Goal: Obtain resource: Obtain resource

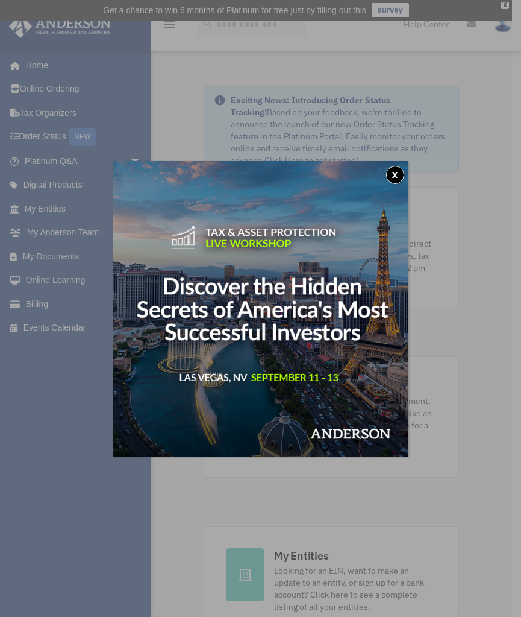
click at [398, 174] on button "x" at bounding box center [395, 175] width 18 height 18
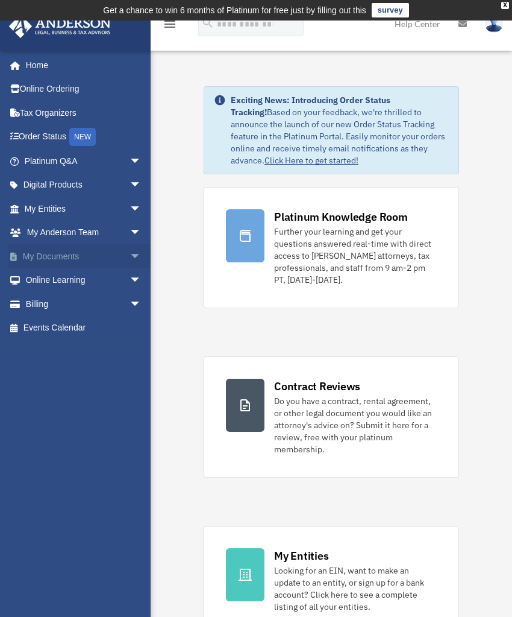
click at [36, 256] on link "My Documents arrow_drop_down" at bounding box center [83, 256] width 151 height 24
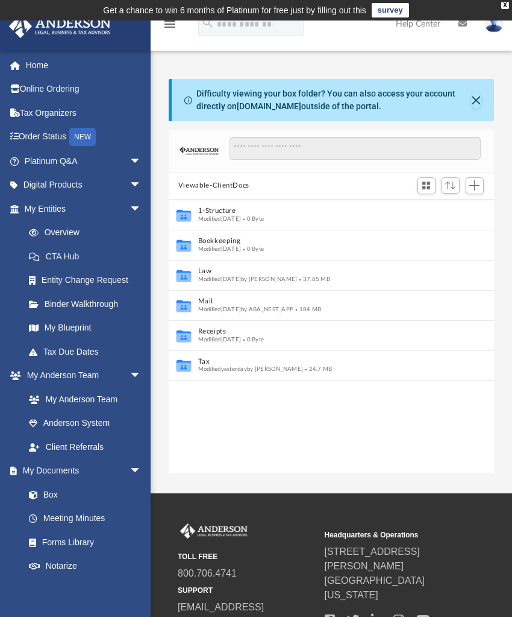
scroll to position [265, 316]
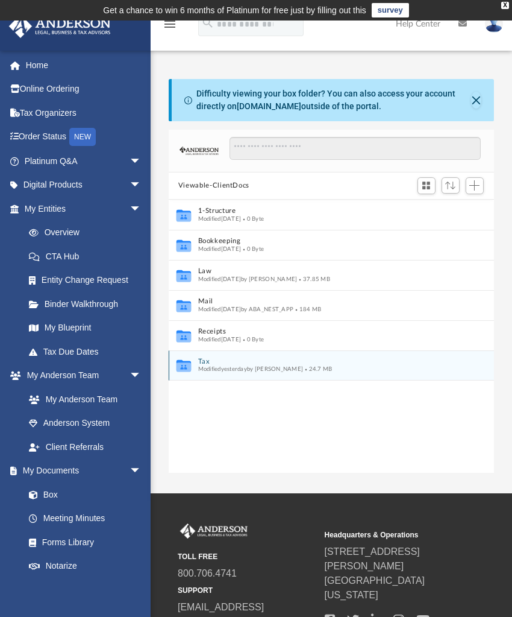
click at [181, 367] on icon "grid" at bounding box center [184, 366] width 14 height 9
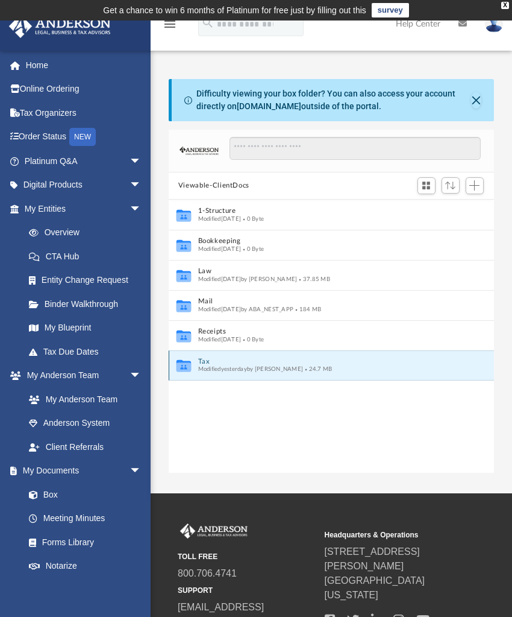
click at [211, 364] on button "Tax" at bounding box center [323, 361] width 251 height 8
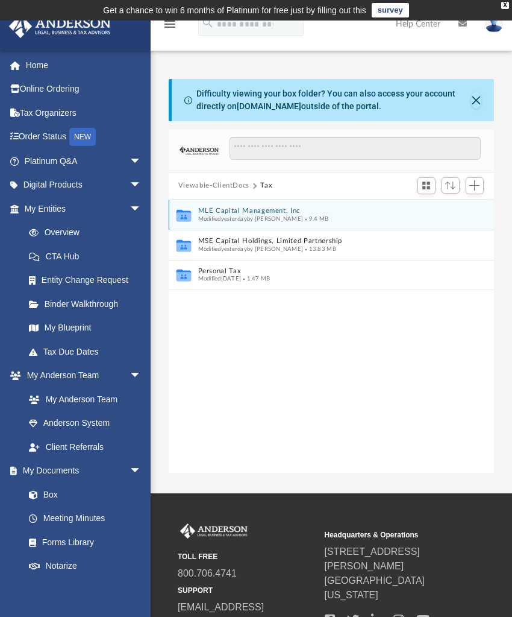
click at [205, 215] on div "Modified yesterday by Kathy Marks 9.4 MB" at bounding box center [323, 219] width 251 height 8
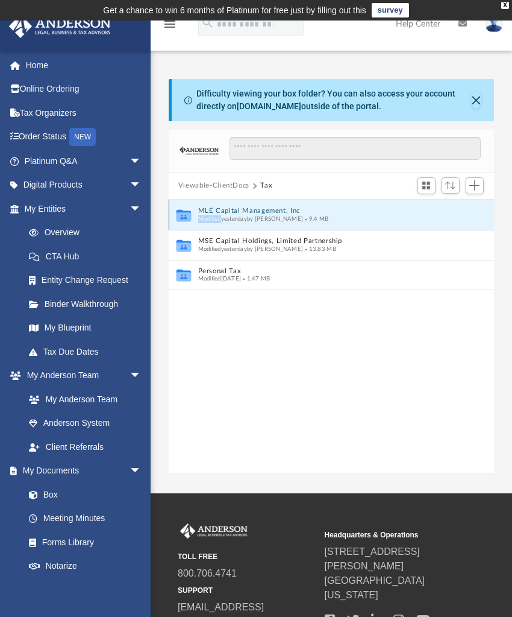
click at [186, 217] on icon "grid" at bounding box center [184, 215] width 14 height 12
click at [342, 216] on div "Modified yesterday by Kathy Marks 9.4 MB" at bounding box center [323, 219] width 251 height 8
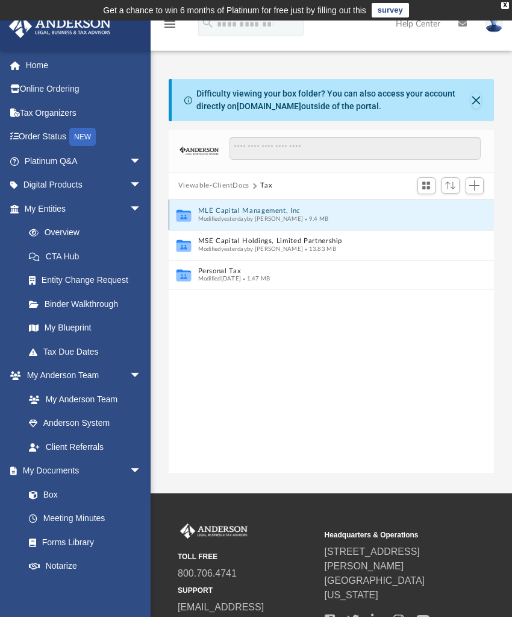
click at [342, 216] on div "Modified yesterday by Kathy Marks 9.4 MB" at bounding box center [323, 219] width 251 height 8
click at [219, 212] on button "MLE Capital Management, Inc" at bounding box center [323, 211] width 251 height 8
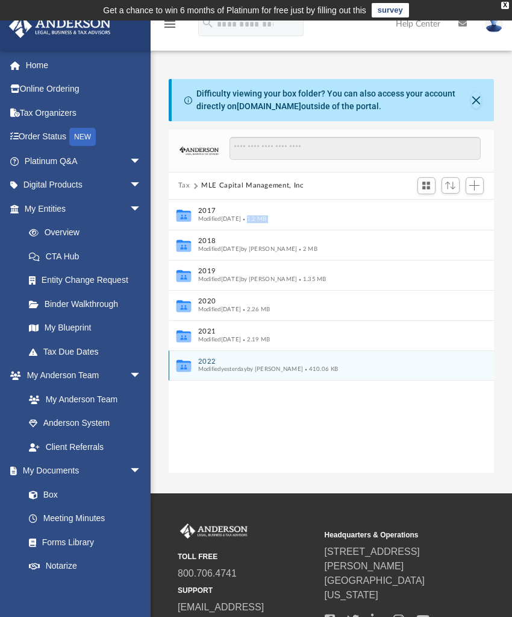
click at [282, 371] on span "Modified yesterday by Kathy Marks" at bounding box center [250, 369] width 105 height 6
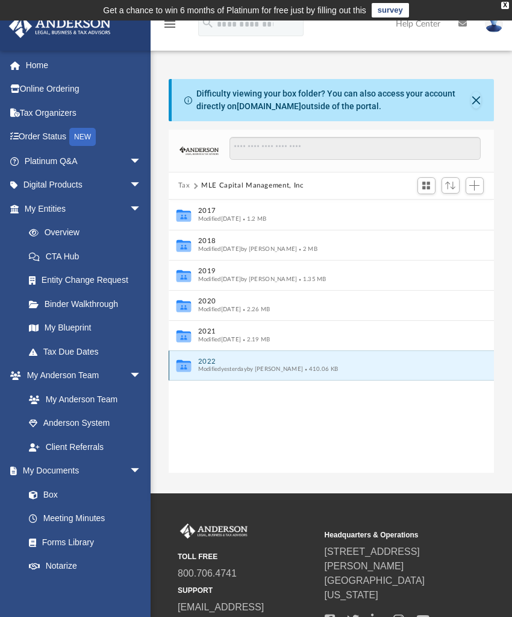
click at [183, 360] on icon "Collaborated Folder" at bounding box center [184, 365] width 18 height 19
click at [216, 359] on button "2022" at bounding box center [323, 361] width 251 height 8
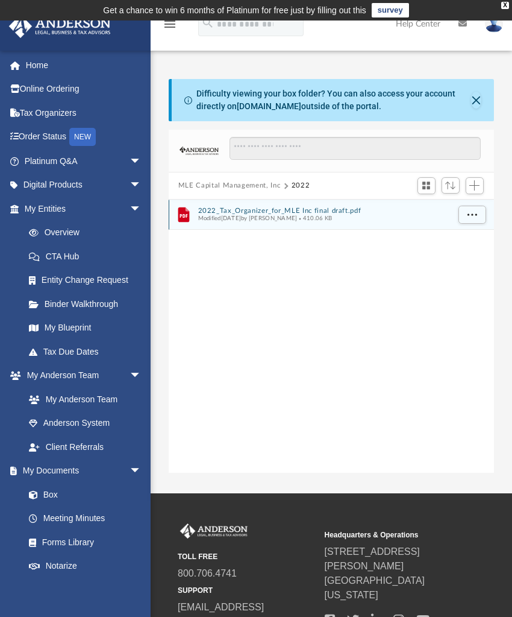
click at [184, 209] on icon "grid" at bounding box center [183, 214] width 11 height 14
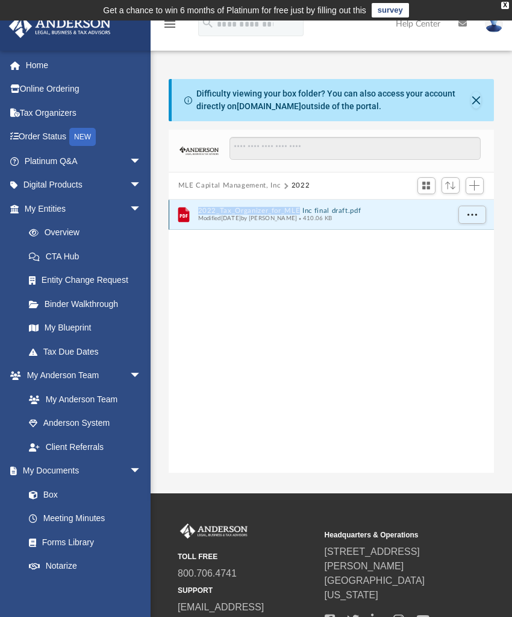
click at [184, 209] on icon "grid" at bounding box center [183, 214] width 11 height 14
click at [236, 211] on button "2022_Tax_Organizer_for_MLE Inc final draft.pdf" at bounding box center [323, 210] width 251 height 8
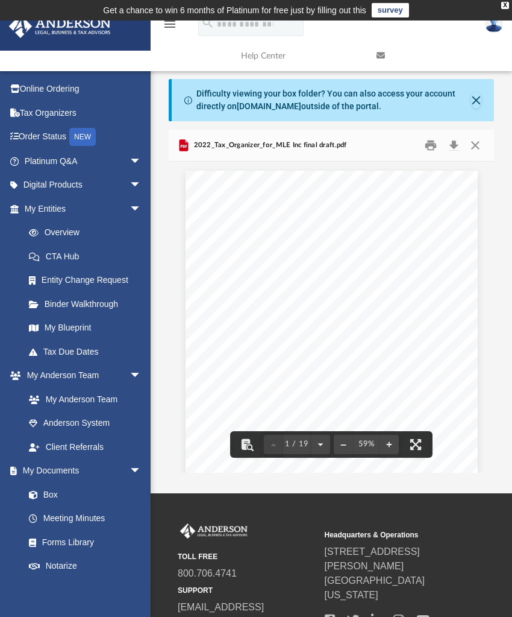
click at [447, 369] on div "Page 1" at bounding box center [332, 360] width 292 height 378
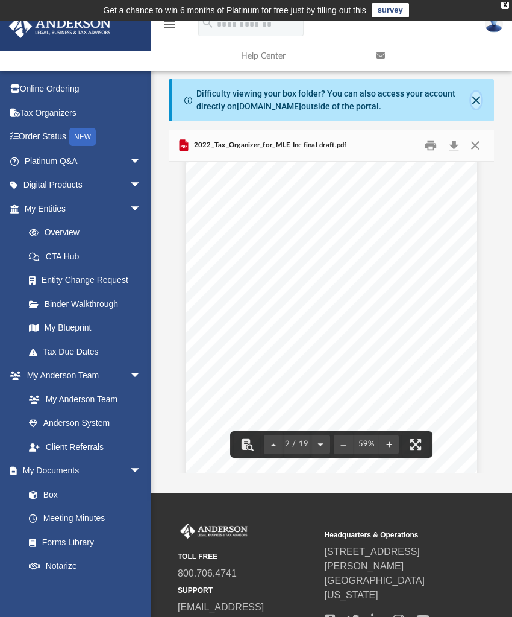
click at [475, 103] on button "Close" at bounding box center [476, 100] width 10 height 17
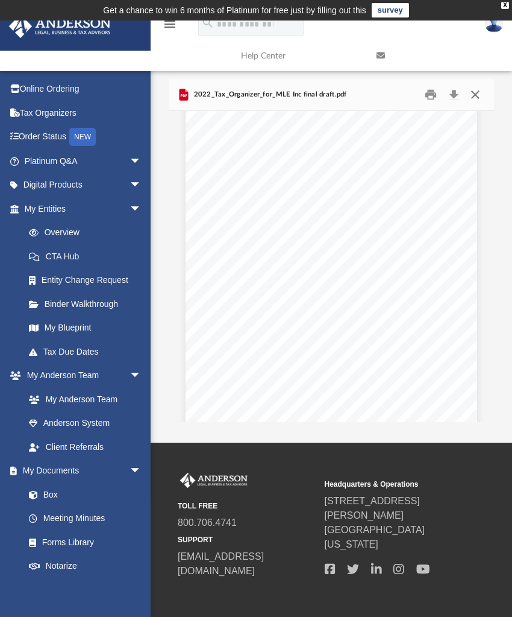
click at [473, 93] on button "Close" at bounding box center [476, 94] width 22 height 19
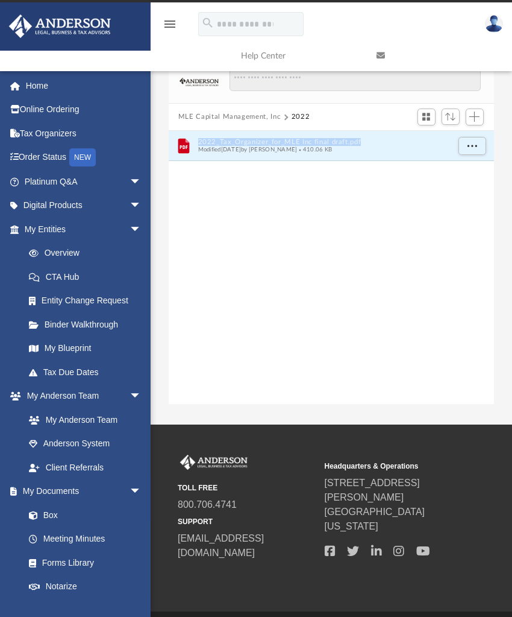
scroll to position [0, 0]
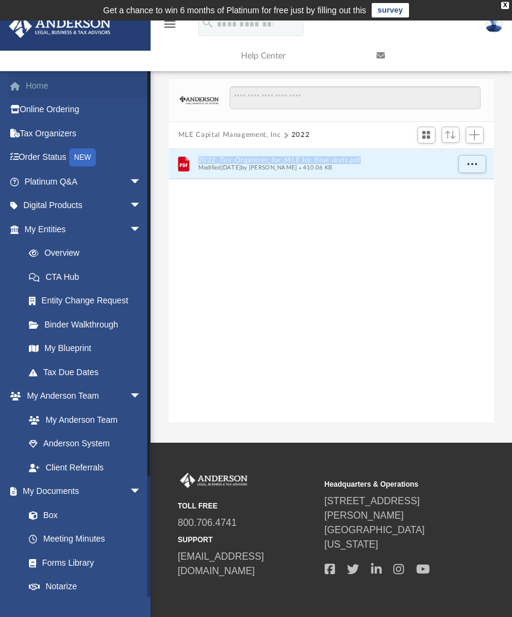
click at [22, 86] on span at bounding box center [21, 86] width 9 height 8
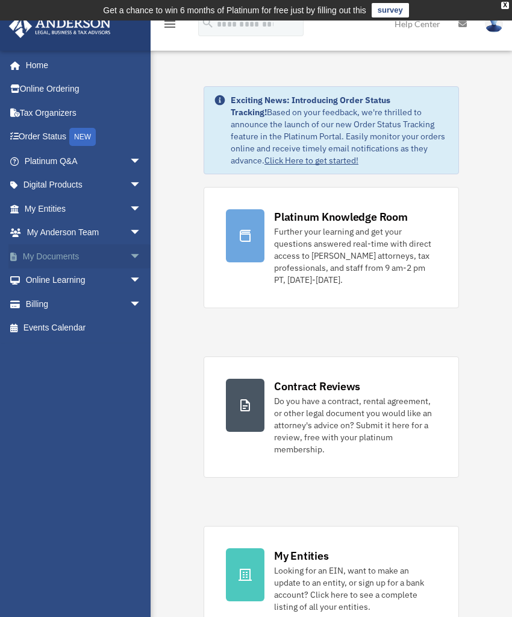
click at [71, 256] on link "My Documents arrow_drop_down" at bounding box center [83, 256] width 151 height 24
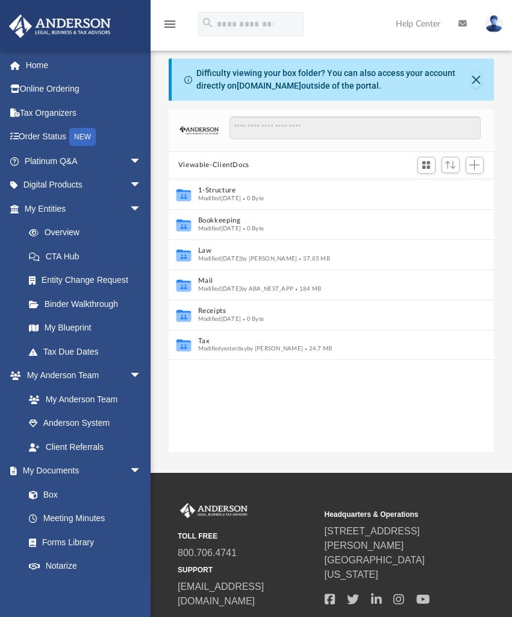
scroll to position [265, 316]
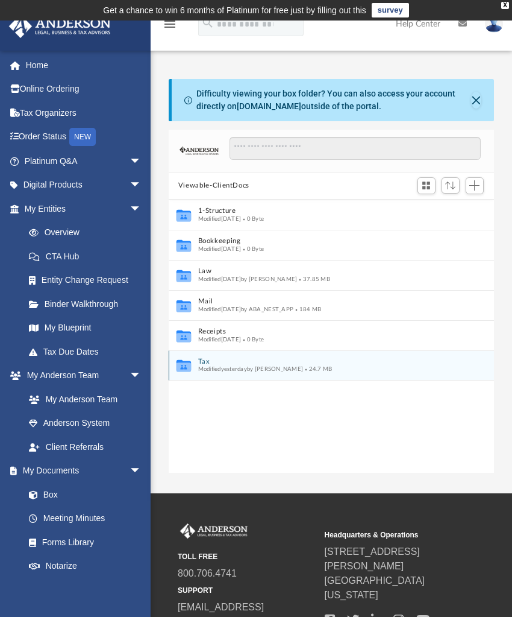
click at [184, 364] on icon "grid" at bounding box center [184, 366] width 14 height 9
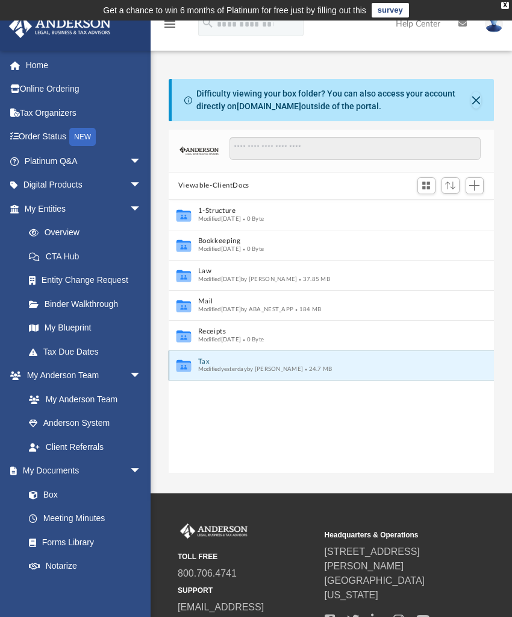
click at [213, 363] on button "Tax" at bounding box center [323, 361] width 251 height 8
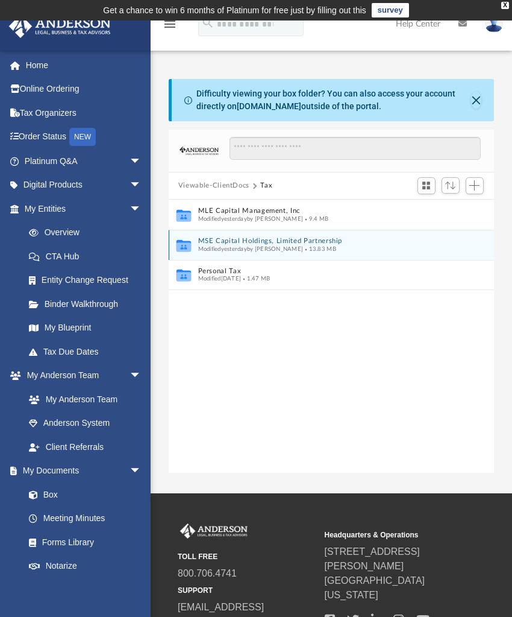
click at [218, 242] on button "MSE Capital Holdings, Limited Partnership" at bounding box center [323, 241] width 251 height 8
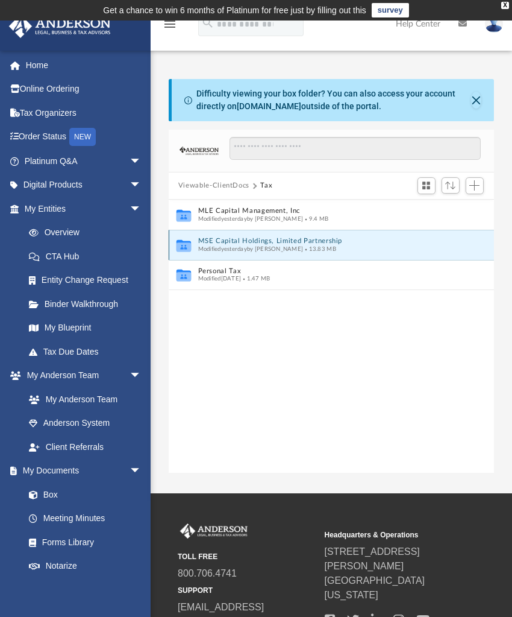
click at [218, 242] on button "MSE Capital Holdings, Limited Partnership" at bounding box center [323, 241] width 251 height 8
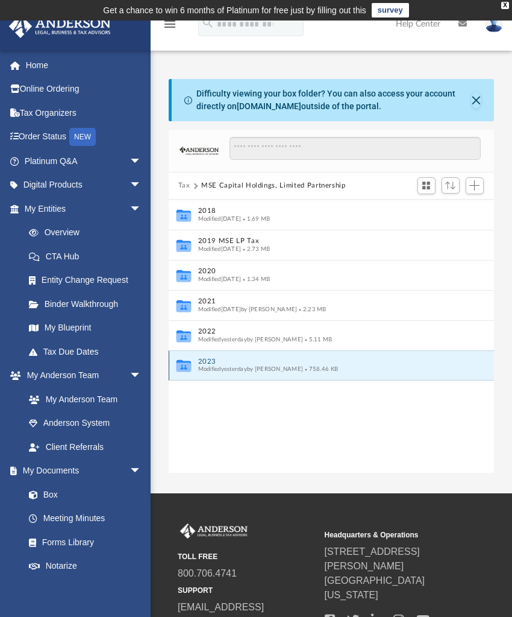
click at [203, 360] on button "2023" at bounding box center [323, 361] width 251 height 8
